Goal: Information Seeking & Learning: Learn about a topic

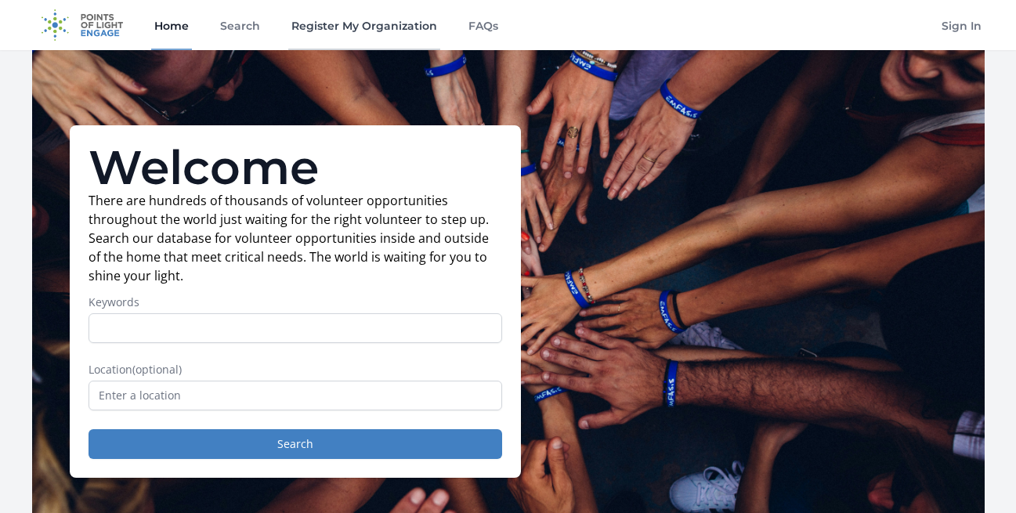
click at [309, 29] on link "Register My Organization" at bounding box center [364, 25] width 152 height 50
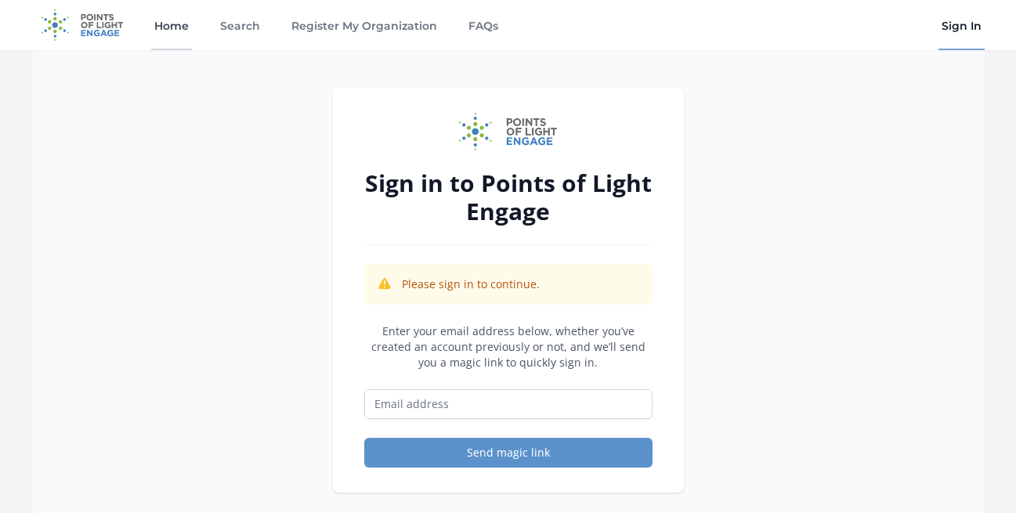
click at [178, 21] on link "Home" at bounding box center [171, 25] width 41 height 50
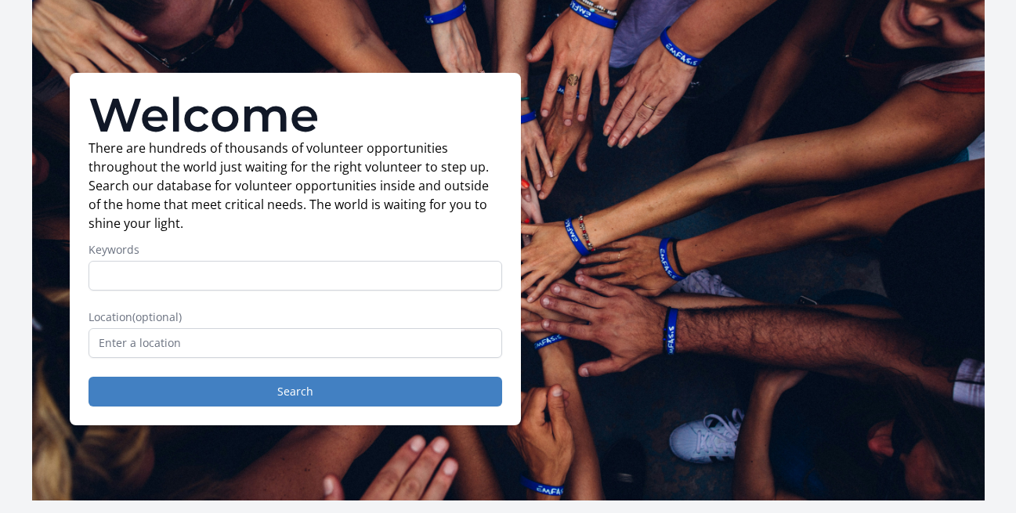
scroll to position [80, 0]
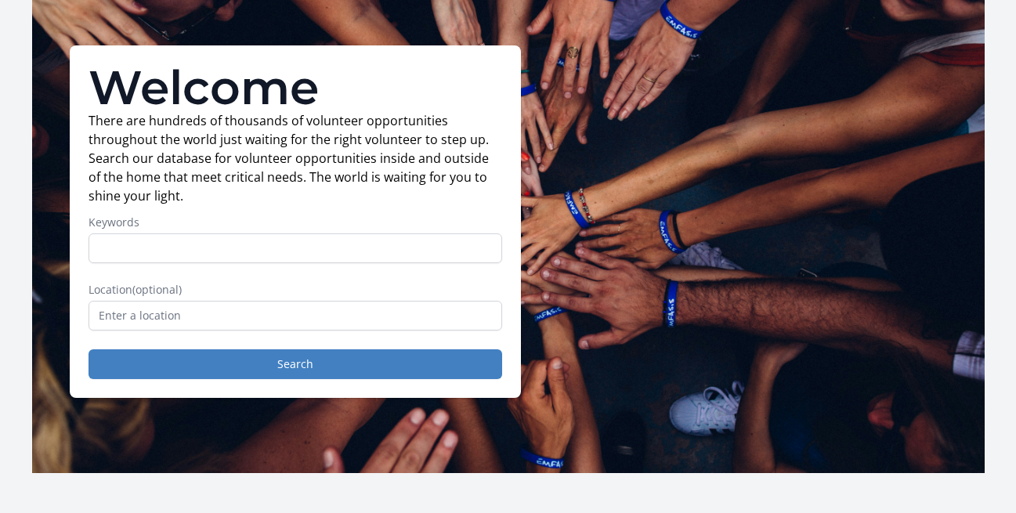
click at [205, 248] on input "Keywords" at bounding box center [296, 249] width 414 height 30
type input "social media"
click at [215, 320] on input "text" at bounding box center [296, 316] width 414 height 30
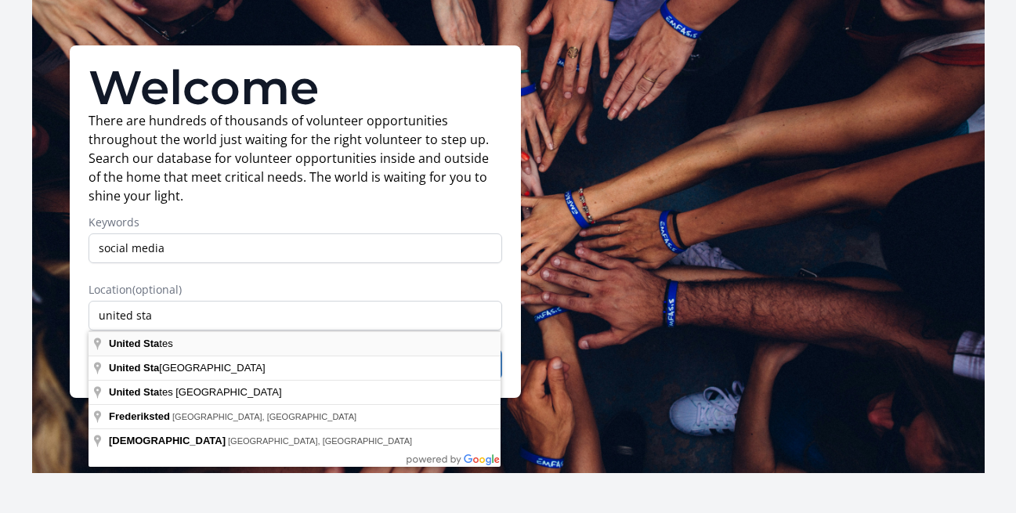
type input "[GEOGRAPHIC_DATA]"
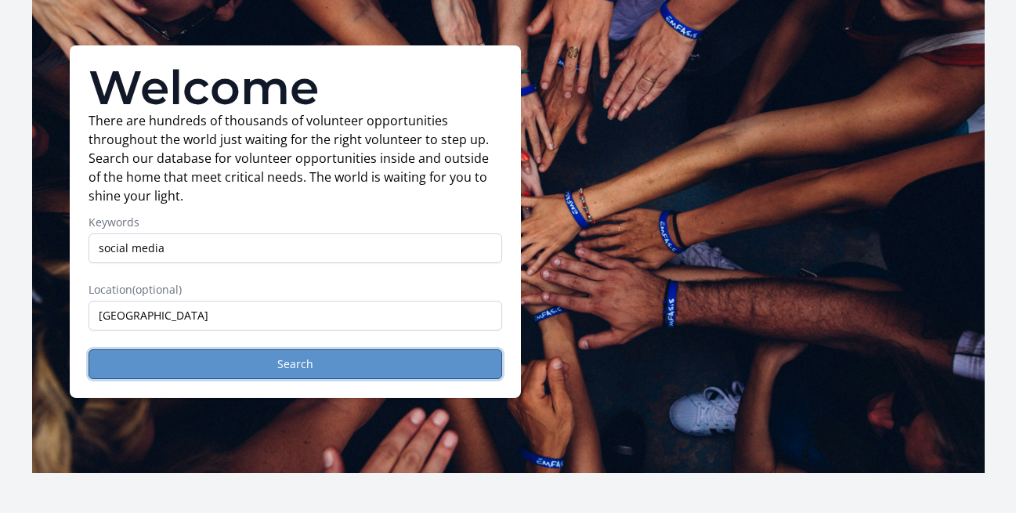
click at [228, 356] on button "Search" at bounding box center [296, 364] width 414 height 30
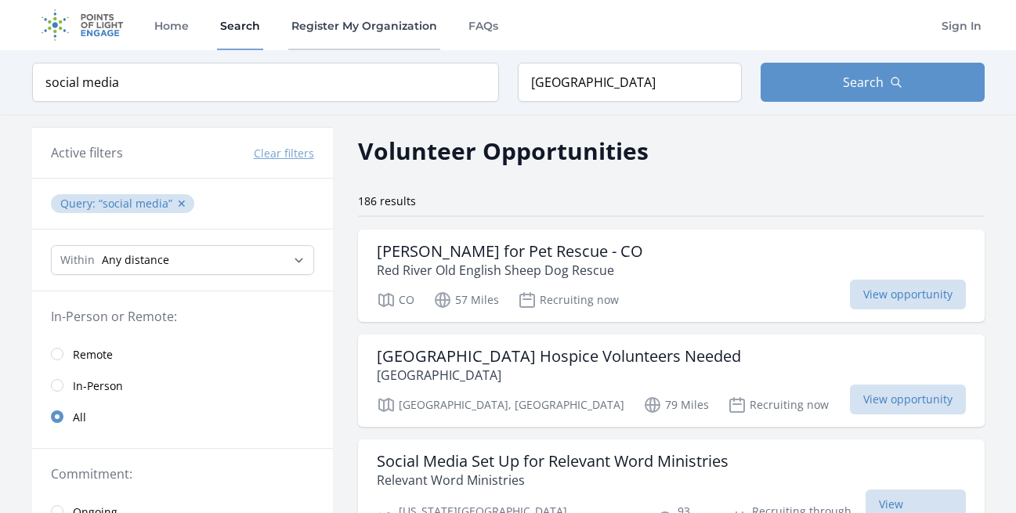
click at [363, 26] on link "Register My Organization" at bounding box center [364, 25] width 152 height 50
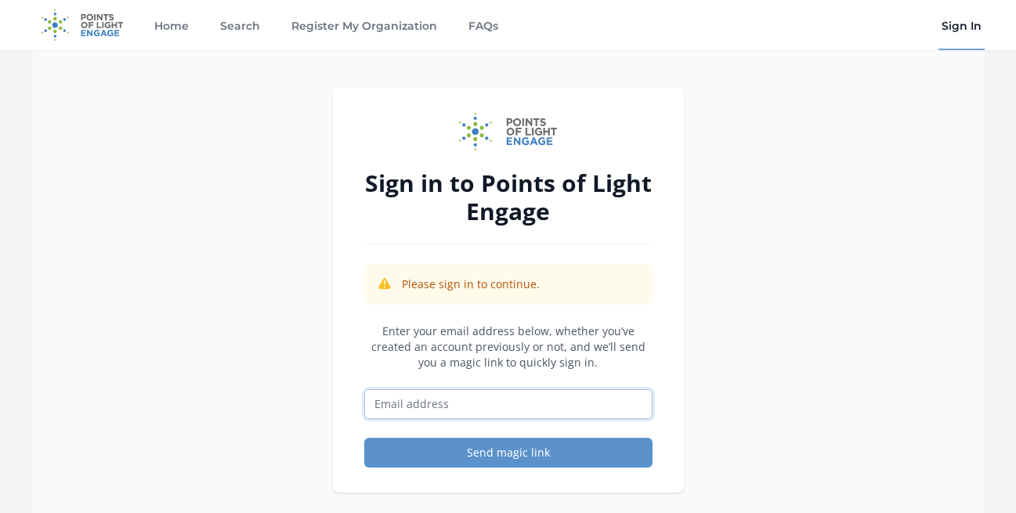
click at [455, 402] on input "Email address" at bounding box center [508, 404] width 288 height 30
